Goal: Navigation & Orientation: Find specific page/section

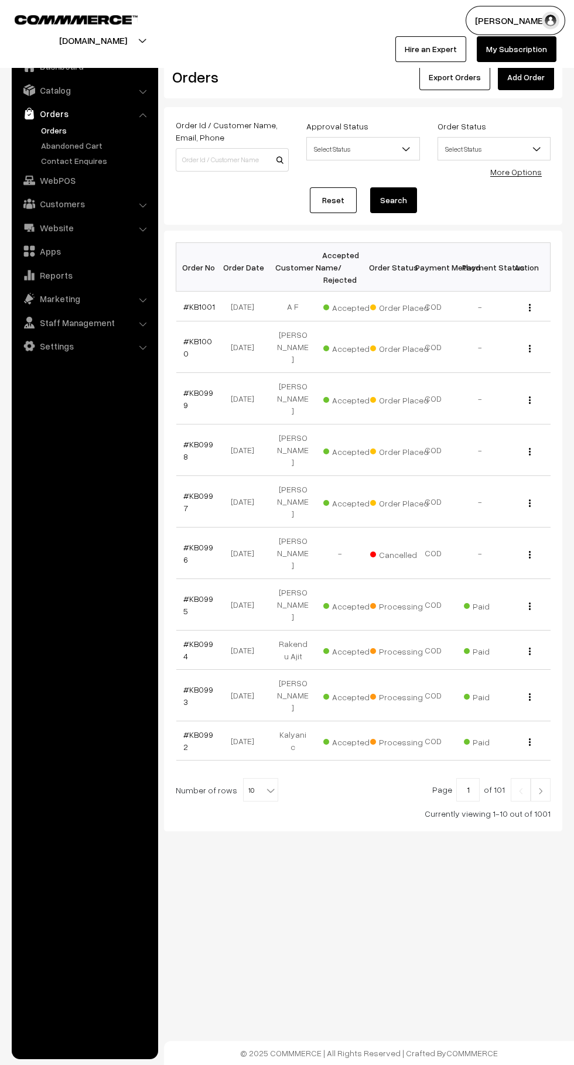
click at [112, 148] on link "Abandoned Cart" at bounding box center [96, 145] width 116 height 12
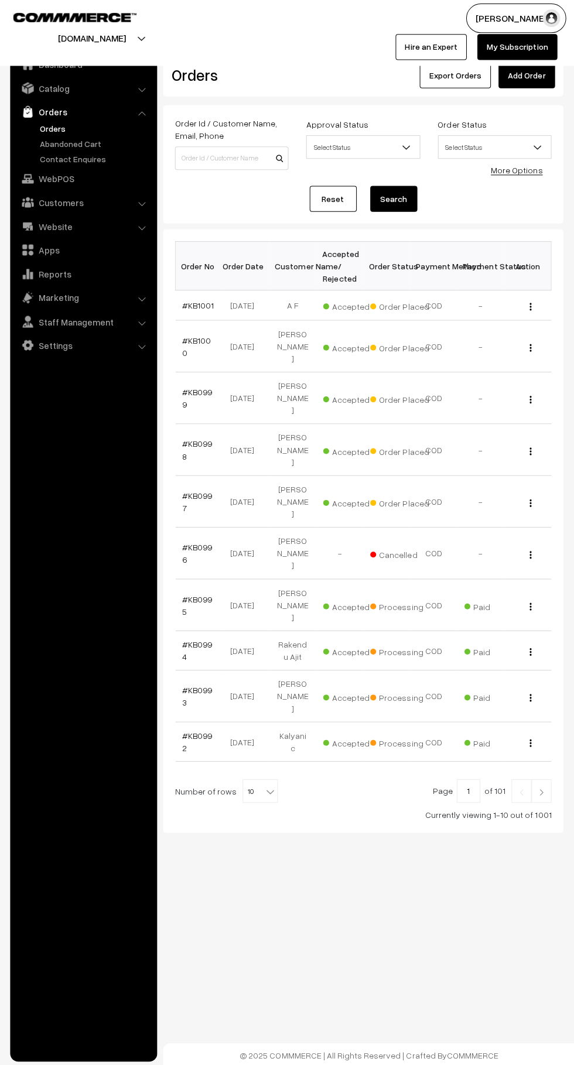
click at [104, 149] on link "Abandoned Cart" at bounding box center [96, 145] width 116 height 12
